Goal: Task Accomplishment & Management: Manage account settings

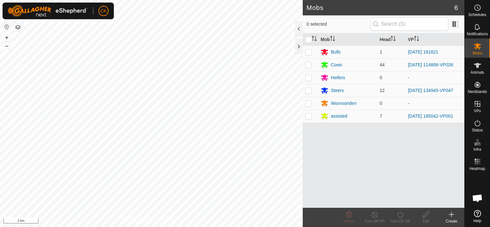
scroll to position [51, 0]
click at [481, 66] on icon at bounding box center [478, 66] width 8 height 8
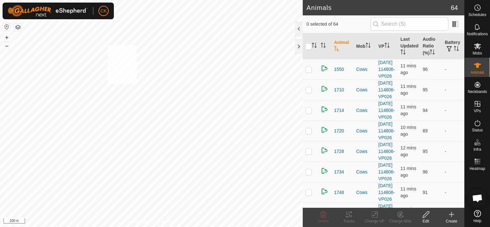
checkbox input "true"
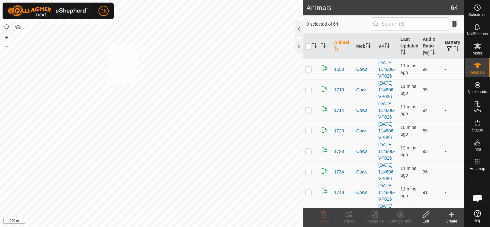
checkbox input "true"
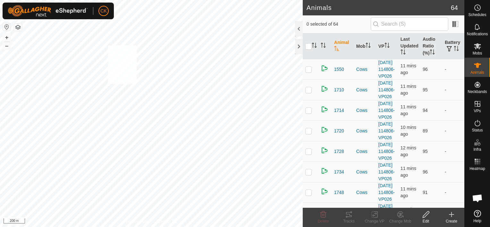
checkbox input "true"
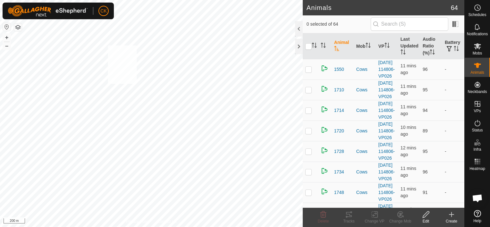
checkbox input "true"
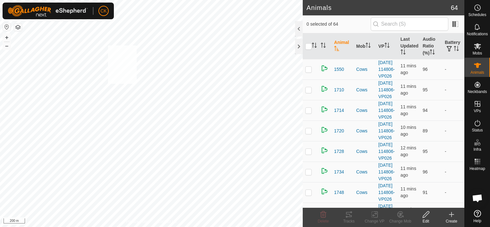
checkbox input "true"
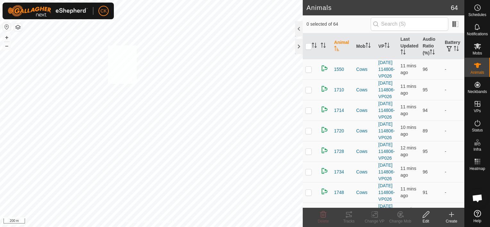
checkbox input "true"
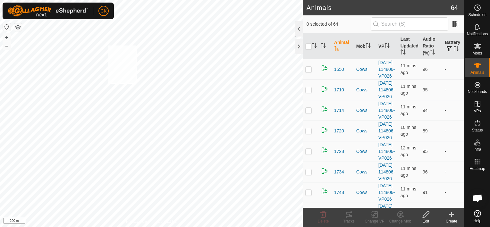
checkbox input "true"
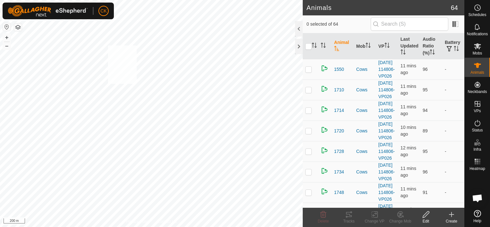
checkbox input "true"
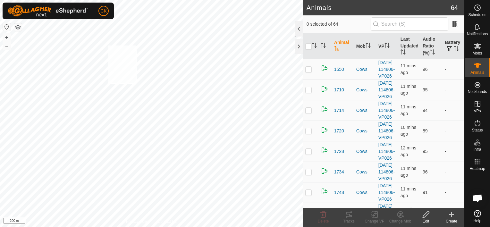
checkbox input "true"
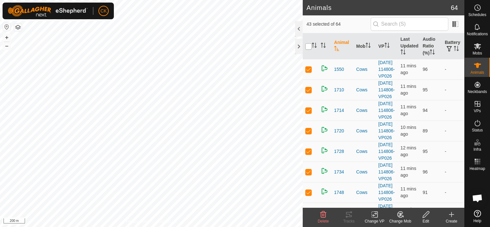
click at [309, 45] on input "checkbox" at bounding box center [308, 46] width 6 height 6
checkbox input "true"
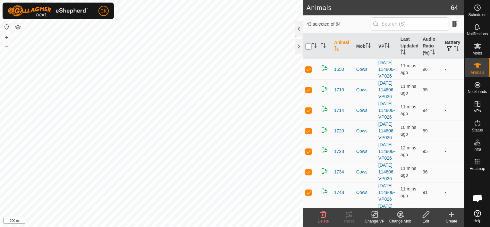
checkbox input "true"
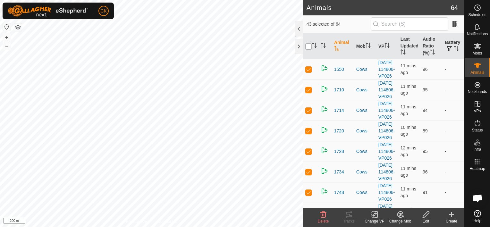
checkbox input "true"
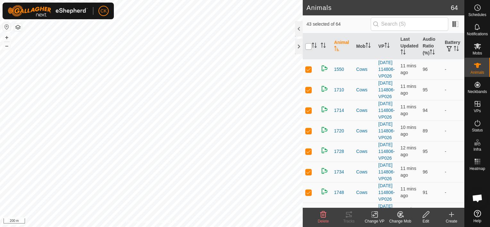
checkbox input "true"
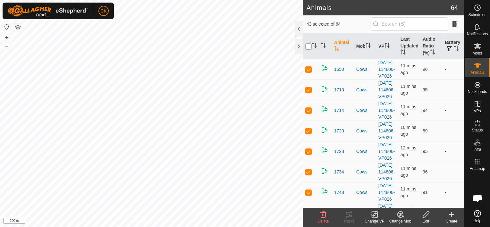
checkbox input "true"
click at [309, 45] on input "checkbox" at bounding box center [308, 46] width 6 height 6
checkbox input "false"
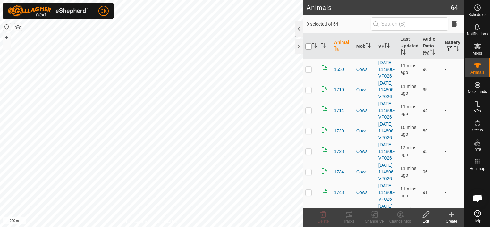
checkbox input "false"
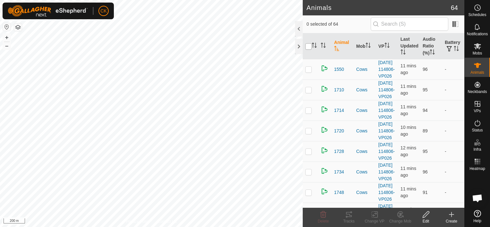
checkbox input "false"
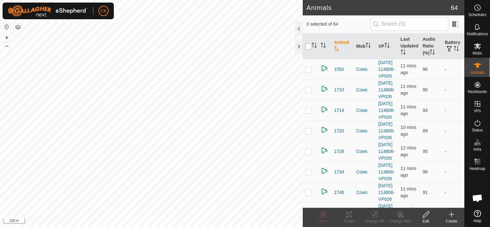
checkbox input "false"
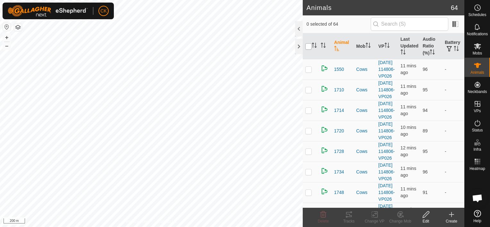
checkbox input "false"
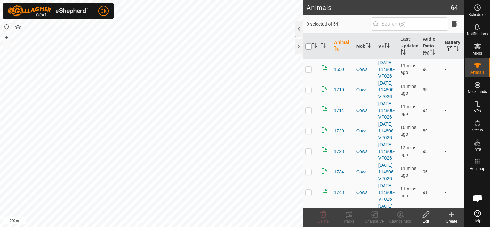
checkbox input "false"
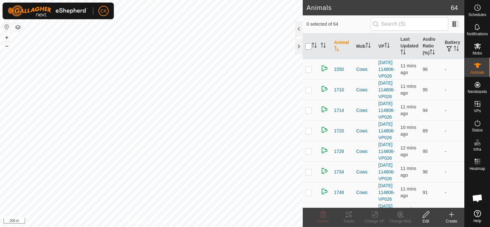
checkbox input "false"
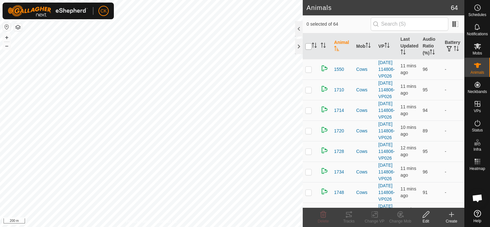
checkbox input "false"
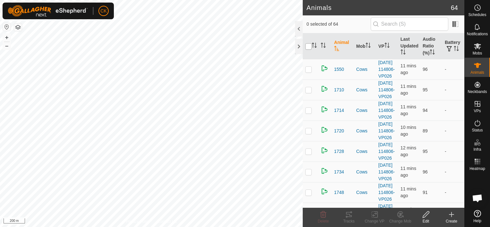
checkbox input "false"
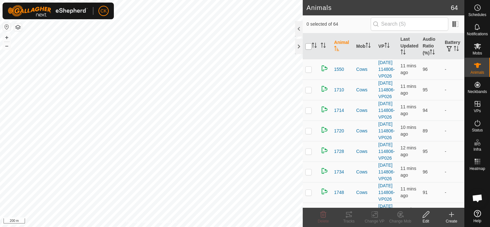
checkbox input "false"
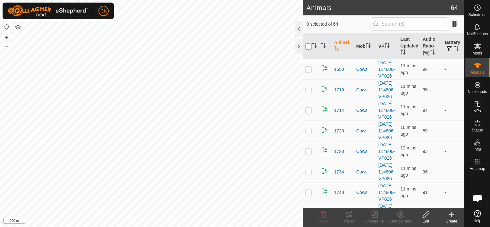
checkbox input "false"
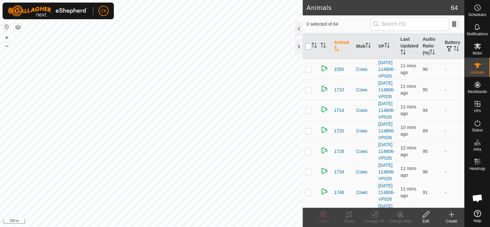
checkbox input "false"
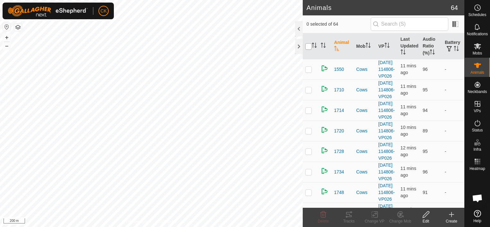
checkbox input "false"
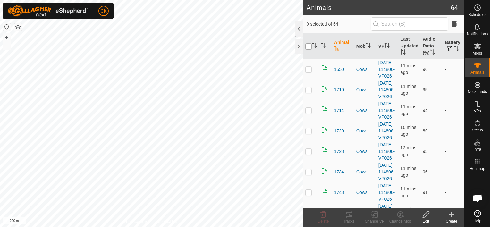
checkbox input "false"
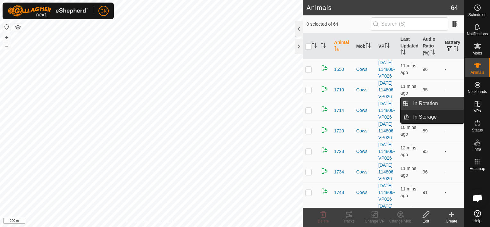
click at [449, 99] on link "In Rotation" at bounding box center [436, 103] width 55 height 13
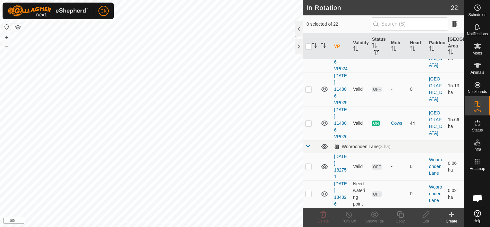
scroll to position [705, 0]
click at [309, 126] on p-checkbox at bounding box center [308, 123] width 6 height 5
checkbox input "true"
click at [399, 213] on icon at bounding box center [400, 215] width 8 height 8
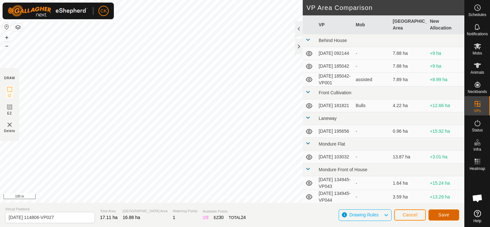
click at [439, 214] on span "Save" at bounding box center [443, 214] width 11 height 5
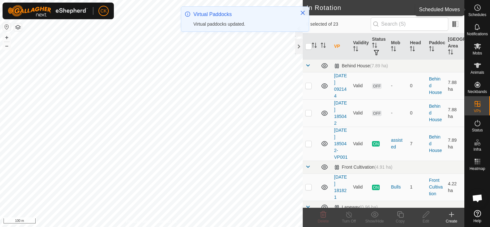
click at [477, 9] on icon at bounding box center [478, 8] width 8 height 8
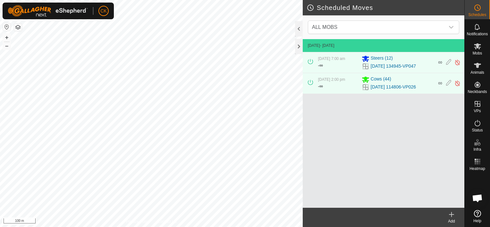
click at [451, 215] on icon at bounding box center [451, 214] width 0 height 4
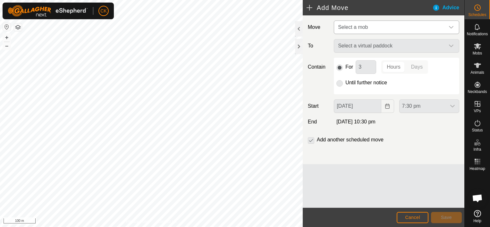
click at [450, 25] on icon "dropdown trigger" at bounding box center [451, 27] width 5 height 5
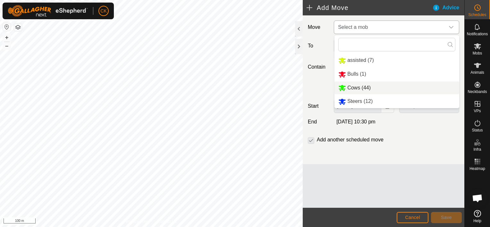
click at [377, 87] on li "Cows (44)" at bounding box center [396, 87] width 125 height 13
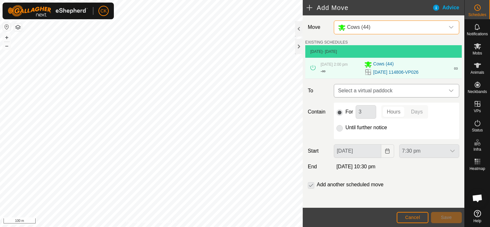
click at [449, 91] on icon "dropdown trigger" at bounding box center [451, 90] width 5 height 5
click at [449, 90] on icon "dropdown trigger" at bounding box center [451, 90] width 5 height 5
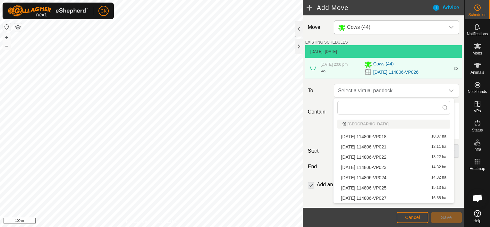
click at [393, 198] on li "[DATE] 114806-VP027 16.88 ha" at bounding box center [393, 198] width 113 height 10
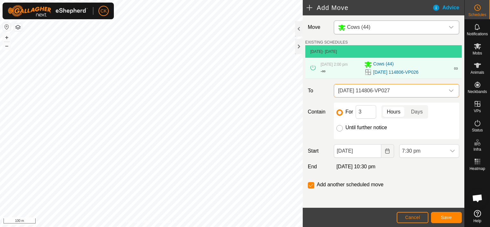
click at [340, 127] on input "Until further notice" at bounding box center [339, 128] width 6 height 6
radio input "true"
checkbox input "false"
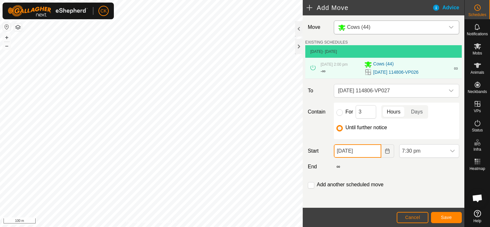
click at [370, 153] on input "[DATE]" at bounding box center [357, 150] width 47 height 13
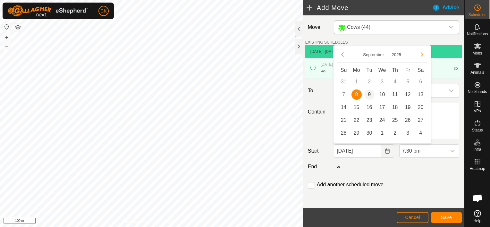
click at [368, 93] on span "9" at bounding box center [369, 94] width 10 height 10
type input "[DATE]"
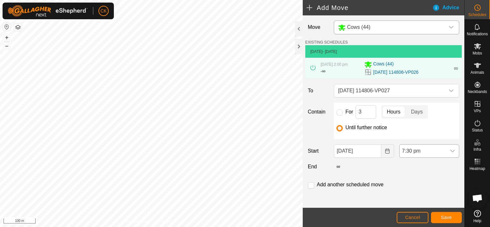
click at [450, 150] on icon "dropdown trigger" at bounding box center [452, 150] width 5 height 5
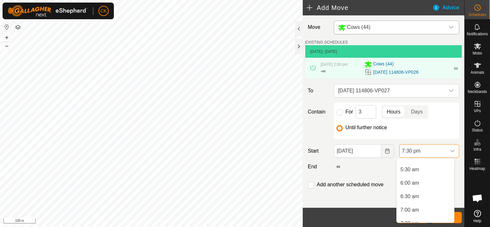
scroll to position [151, 0]
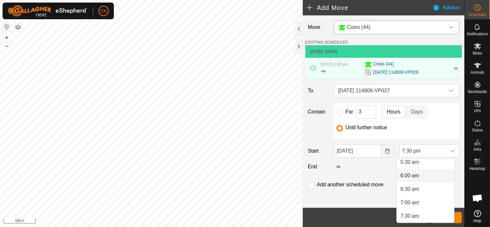
click at [411, 173] on li "6:00 am" at bounding box center [425, 175] width 57 height 13
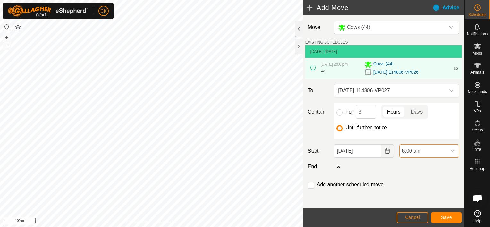
scroll to position [474, 0]
click at [452, 217] on button "Save" at bounding box center [446, 217] width 31 height 11
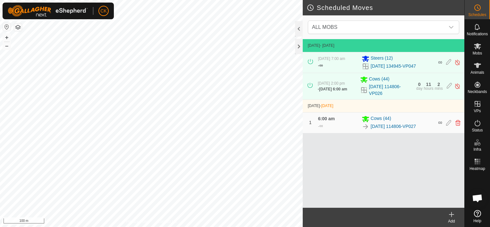
click at [450, 212] on icon at bounding box center [452, 215] width 8 height 8
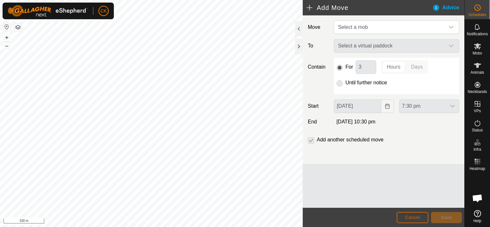
click at [419, 217] on span "Cancel" at bounding box center [412, 217] width 15 height 5
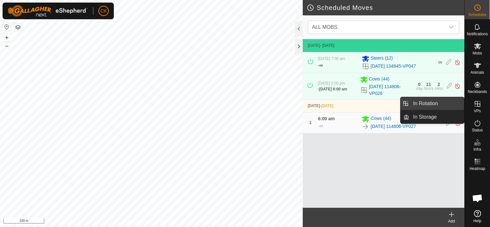
click at [447, 103] on link "In Rotation" at bounding box center [436, 103] width 55 height 13
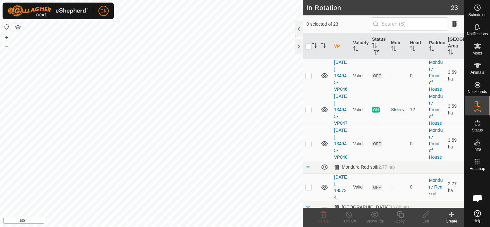
scroll to position [385, 0]
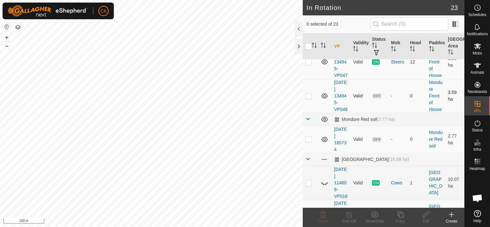
click at [310, 98] on p-checkbox at bounding box center [308, 95] width 6 height 5
checkbox input "true"
click at [401, 213] on icon at bounding box center [400, 214] width 6 height 6
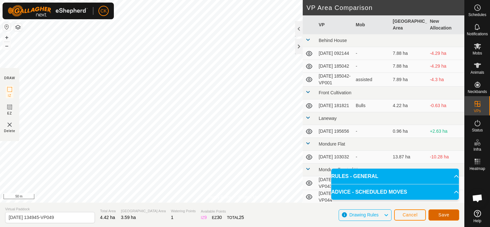
click at [449, 215] on button "Save" at bounding box center [443, 214] width 31 height 11
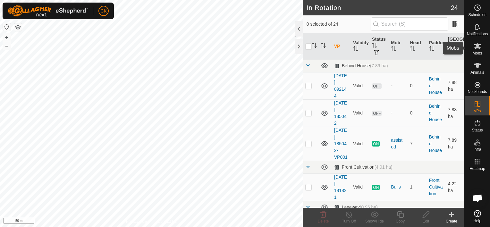
click at [477, 46] on icon at bounding box center [477, 46] width 7 height 6
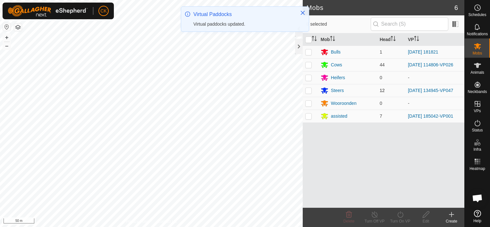
click at [306, 90] on p-checkbox at bounding box center [308, 90] width 6 height 5
checkbox input "true"
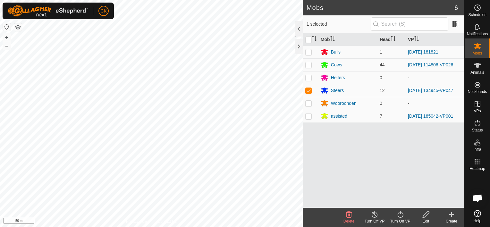
click at [399, 213] on icon at bounding box center [400, 214] width 6 height 6
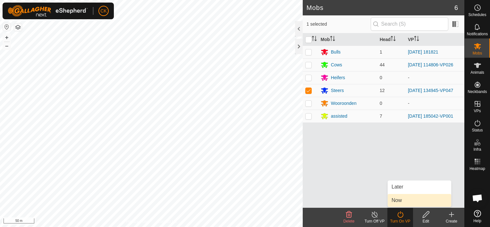
click at [397, 200] on link "Now" at bounding box center [419, 200] width 63 height 13
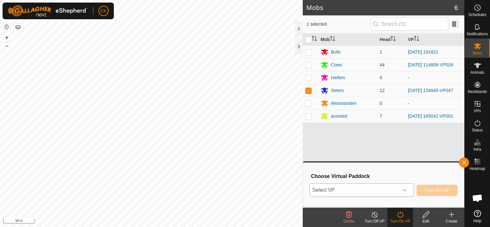
click at [406, 190] on icon "dropdown trigger" at bounding box center [404, 190] width 5 height 5
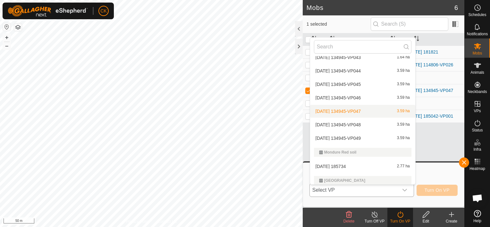
scroll to position [171, 0]
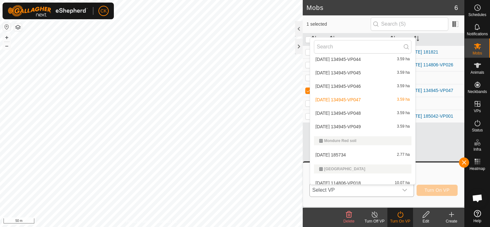
click at [363, 124] on li "[DATE] 134945-VP049 3.59 ha" at bounding box center [362, 126] width 105 height 13
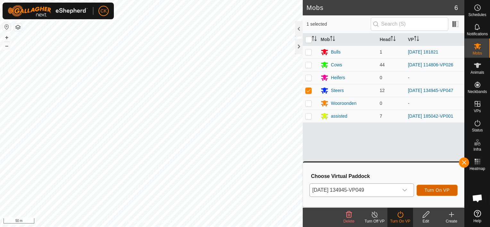
click at [444, 190] on span "Turn On VP" at bounding box center [437, 190] width 25 height 5
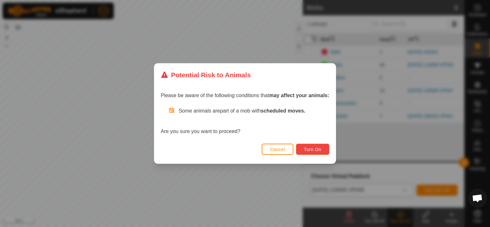
click at [317, 149] on span "Turn On" at bounding box center [312, 149] width 17 height 5
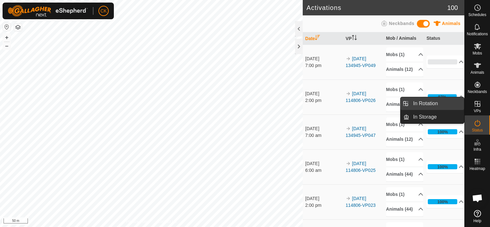
click at [452, 105] on link "In Rotation" at bounding box center [436, 103] width 55 height 13
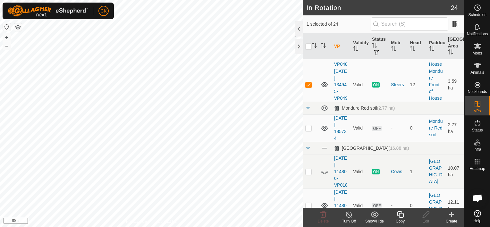
scroll to position [449, 0]
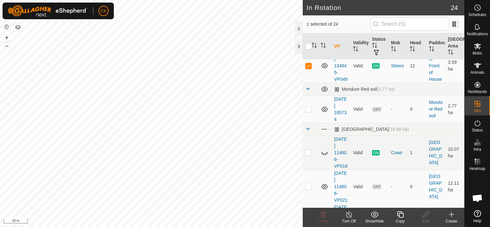
click at [401, 214] on icon at bounding box center [400, 215] width 8 height 8
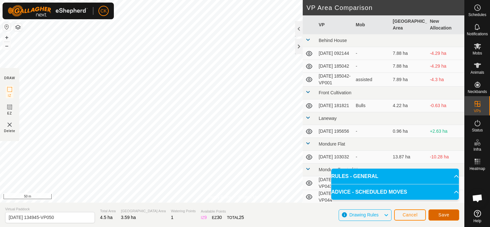
click at [439, 215] on span "Save" at bounding box center [443, 214] width 11 height 5
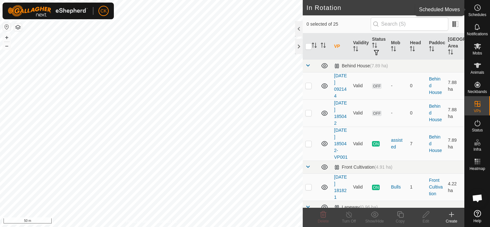
click at [478, 6] on icon at bounding box center [478, 8] width 8 height 8
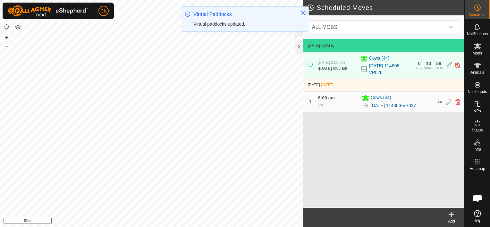
click at [450, 213] on icon at bounding box center [452, 215] width 8 height 8
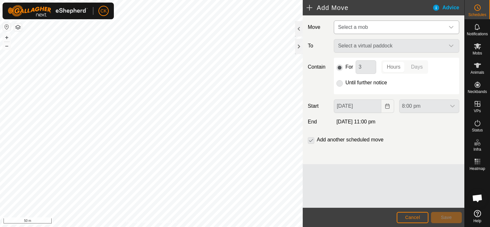
click at [452, 26] on icon "dropdown trigger" at bounding box center [451, 27] width 5 height 5
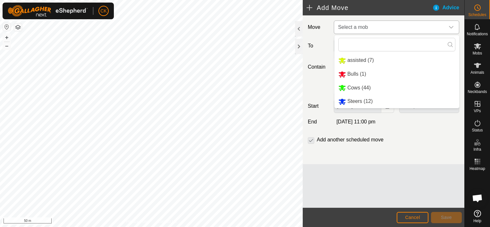
click at [357, 101] on li "Steers (12)" at bounding box center [396, 101] width 125 height 13
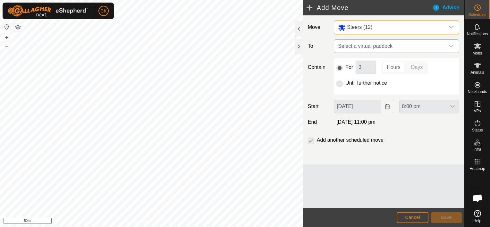
click at [450, 46] on icon "dropdown trigger" at bounding box center [451, 46] width 5 height 5
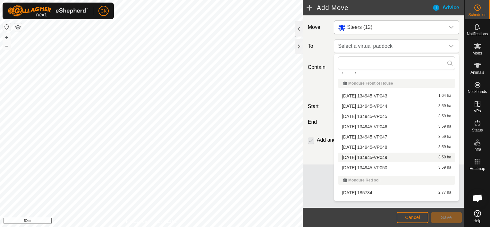
scroll to position [128, 0]
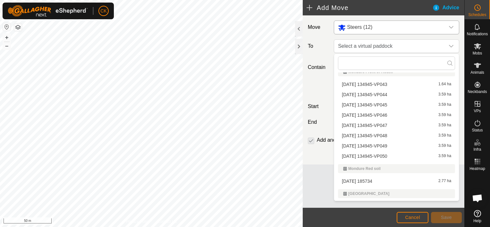
click at [391, 156] on li "[DATE] 134945-VP050 3.59 ha" at bounding box center [396, 156] width 117 height 10
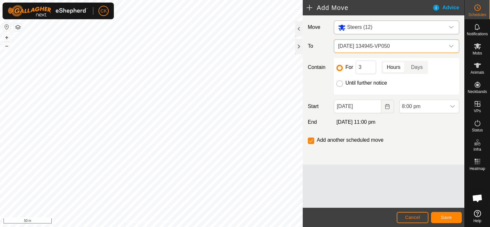
click at [339, 84] on input "Until further notice" at bounding box center [339, 83] width 6 height 6
radio input "true"
checkbox input "false"
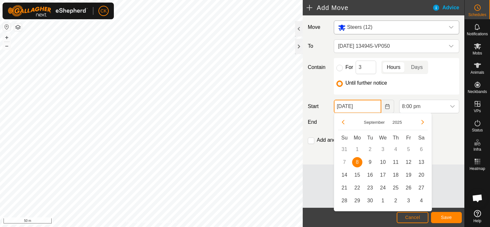
click at [372, 108] on input "[DATE]" at bounding box center [357, 106] width 47 height 13
click at [370, 160] on span "9" at bounding box center [370, 162] width 10 height 10
type input "[DATE]"
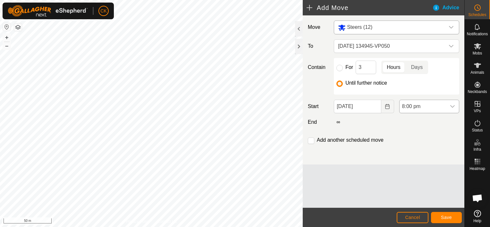
click at [451, 105] on icon "dropdown trigger" at bounding box center [452, 106] width 5 height 5
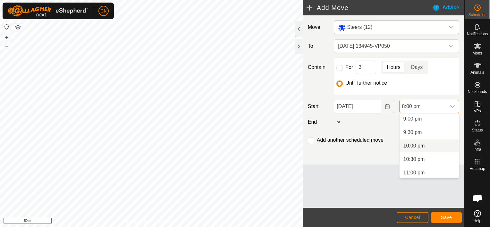
scroll to position [581, 0]
click at [416, 157] on li "11:00 pm" at bounding box center [429, 158] width 59 height 13
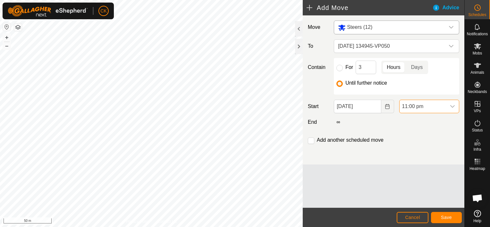
click at [453, 105] on icon "dropdown trigger" at bounding box center [452, 106] width 5 height 5
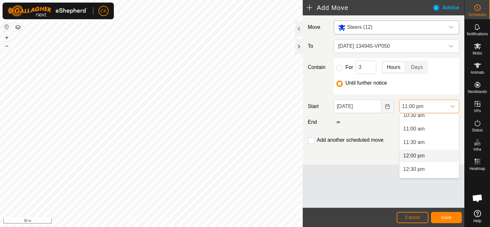
scroll to position [277, 0]
click at [419, 138] on li "11:00 am" at bounding box center [429, 139] width 59 height 13
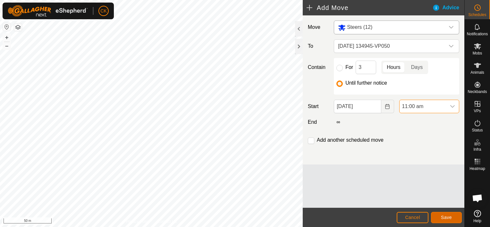
click at [445, 216] on span "Save" at bounding box center [446, 217] width 11 height 5
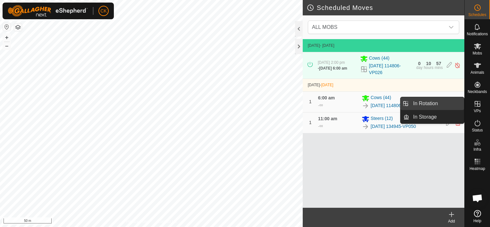
click at [449, 103] on link "In Rotation" at bounding box center [436, 103] width 55 height 13
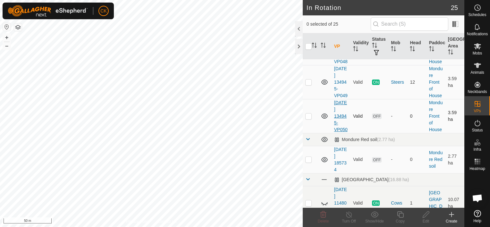
scroll to position [449, 0]
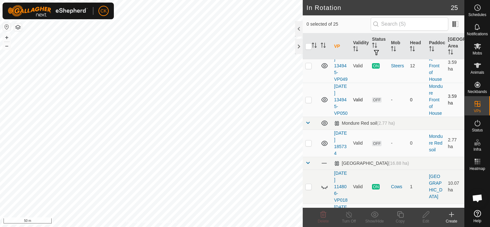
click at [310, 102] on p-checkbox at bounding box center [308, 99] width 6 height 5
checkbox input "true"
click at [400, 214] on icon at bounding box center [400, 215] width 8 height 8
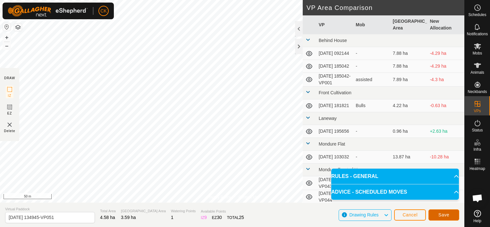
click at [435, 214] on button "Save" at bounding box center [443, 214] width 31 height 11
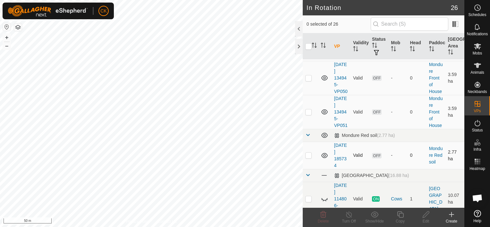
scroll to position [513, 0]
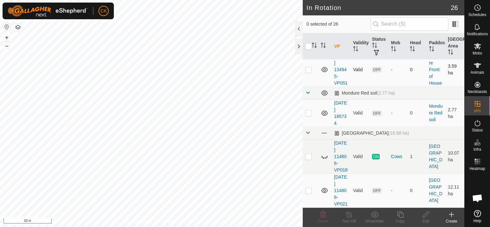
click at [309, 72] on p-checkbox at bounding box center [308, 69] width 6 height 5
checkbox input "true"
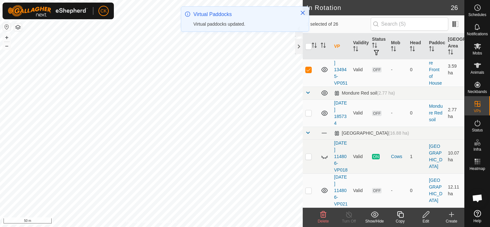
click at [399, 212] on icon at bounding box center [400, 215] width 8 height 8
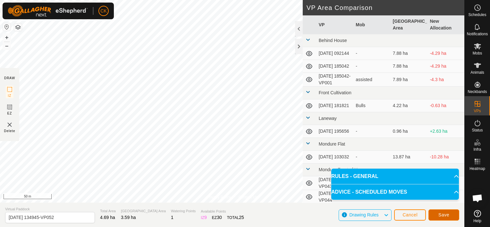
click at [448, 214] on span "Save" at bounding box center [443, 214] width 11 height 5
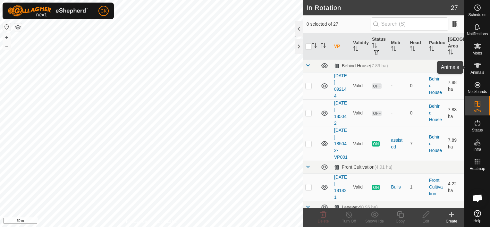
click at [478, 63] on icon at bounding box center [478, 66] width 8 height 8
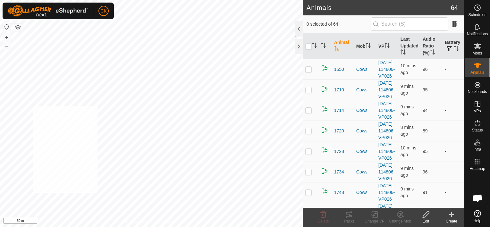
checkbox input "true"
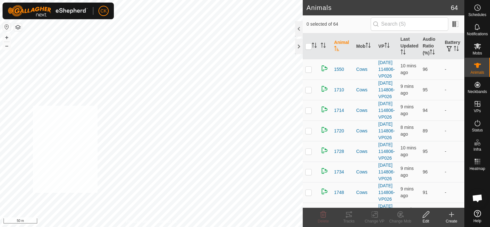
checkbox input "true"
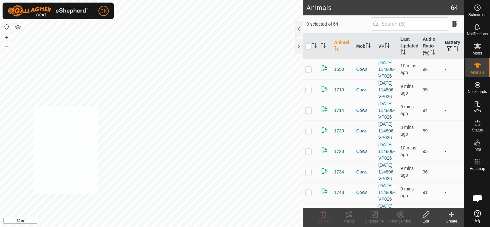
checkbox input "true"
click at [309, 45] on input "checkbox" at bounding box center [308, 46] width 6 height 6
checkbox input "true"
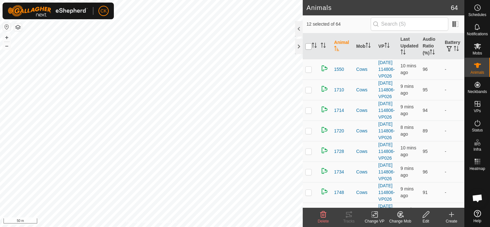
checkbox input "true"
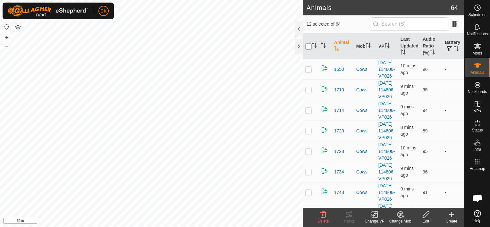
checkbox input "true"
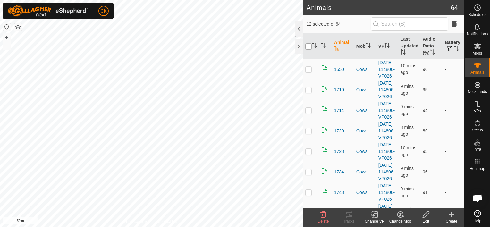
checkbox input "true"
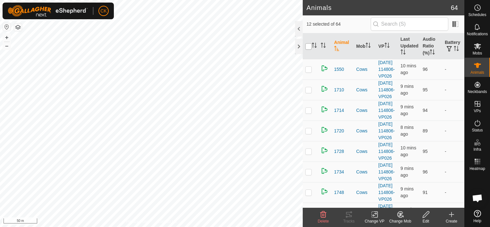
checkbox input "true"
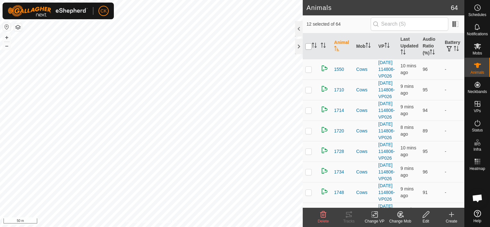
checkbox input "true"
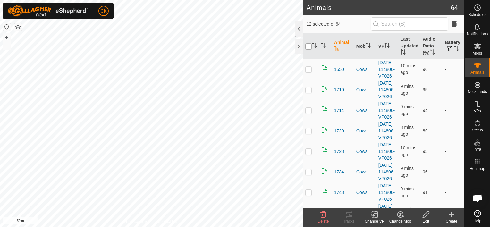
checkbox input "true"
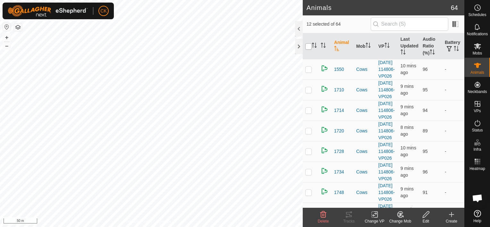
checkbox input "true"
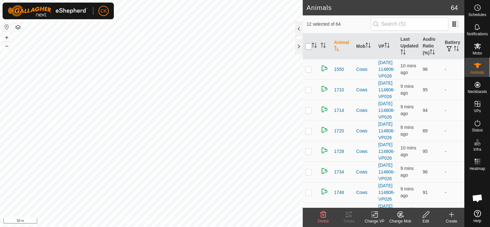
checkbox input "true"
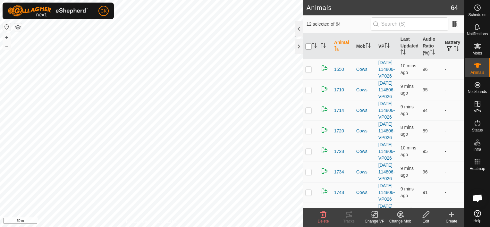
checkbox input "true"
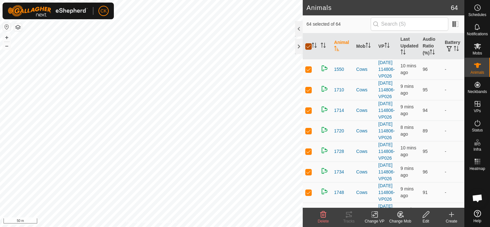
click at [309, 45] on input "checkbox" at bounding box center [308, 46] width 6 height 6
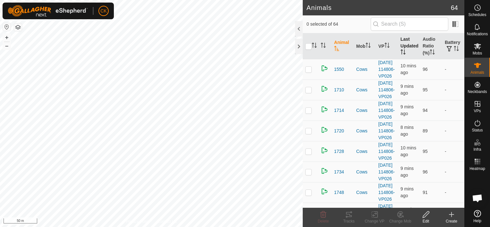
click at [405, 40] on th "Last Updated" at bounding box center [409, 46] width 22 height 26
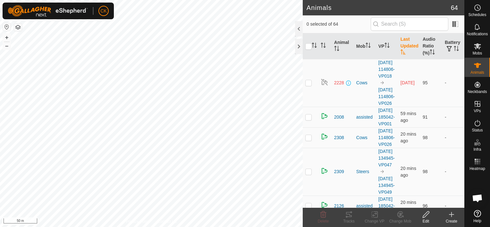
click at [405, 40] on th "Last Updated" at bounding box center [409, 46] width 22 height 26
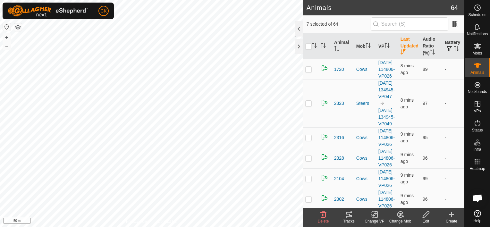
click at [347, 212] on icon at bounding box center [349, 215] width 8 height 8
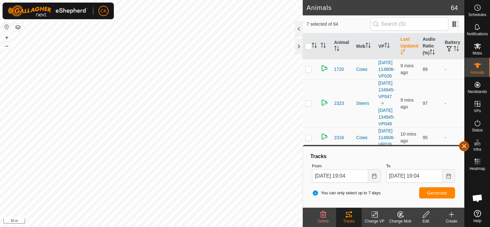
click at [461, 145] on button "button" at bounding box center [464, 146] width 10 height 10
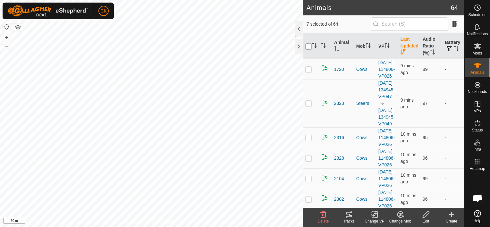
click at [309, 46] on input "checkbox" at bounding box center [308, 46] width 6 height 6
click at [298, 47] on div at bounding box center [299, 46] width 8 height 15
